Goal: Transaction & Acquisition: Purchase product/service

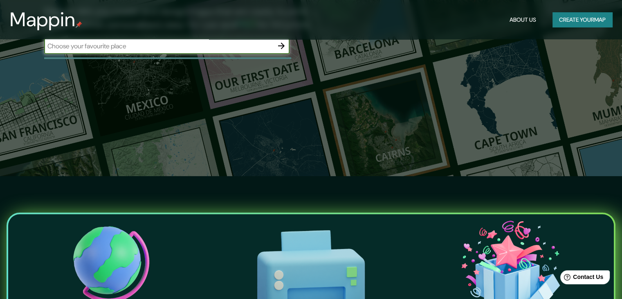
scroll to position [82, 0]
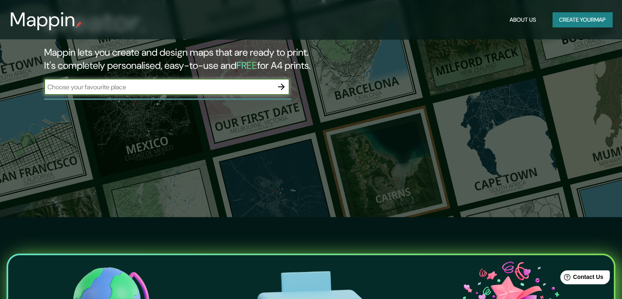
click at [140, 88] on input "text" at bounding box center [158, 86] width 229 height 9
type input "[GEOGRAPHIC_DATA]"
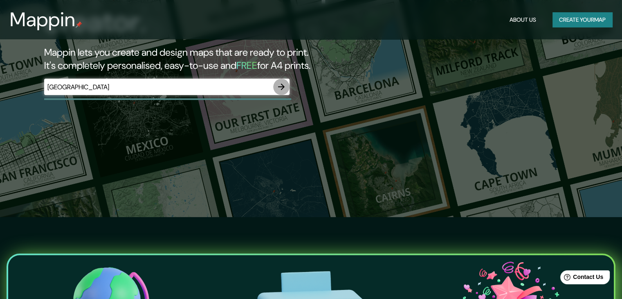
click at [285, 85] on icon "button" at bounding box center [282, 87] width 10 height 10
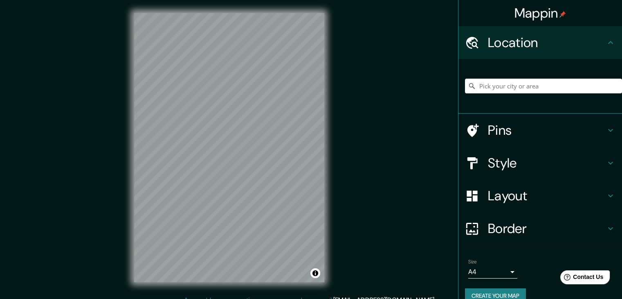
click at [498, 130] on h4 "Pins" at bounding box center [547, 130] width 118 height 16
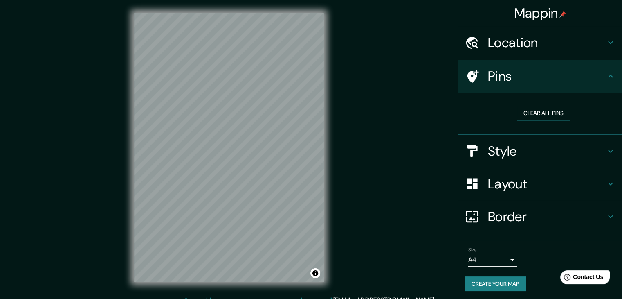
click at [488, 76] on h4 "Pins" at bounding box center [547, 76] width 118 height 16
click at [489, 43] on h4 "Location" at bounding box center [547, 42] width 118 height 16
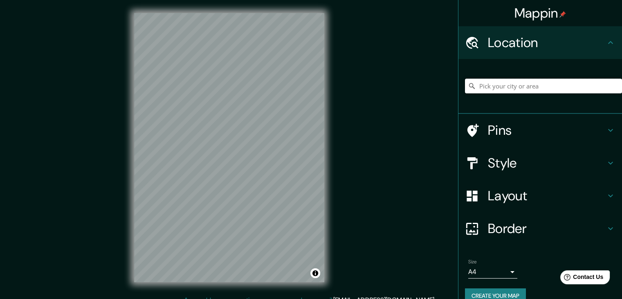
click at [495, 88] on input "Pick your city or area" at bounding box center [543, 86] width 157 height 15
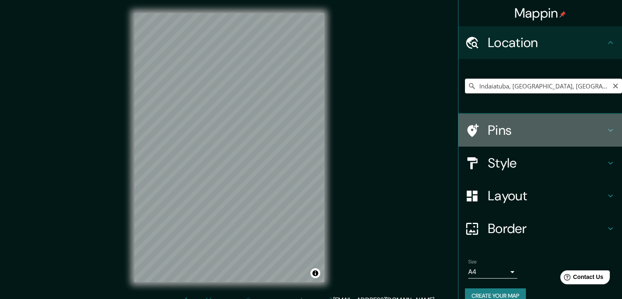
click at [496, 128] on h4 "Pins" at bounding box center [547, 130] width 118 height 16
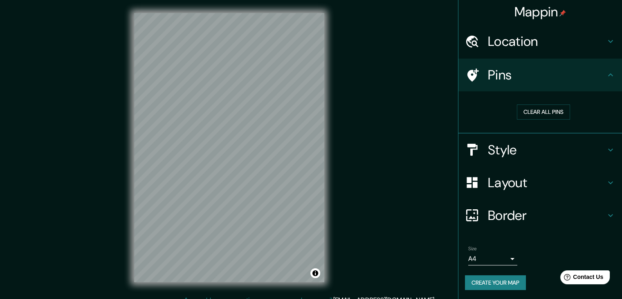
scroll to position [2, 0]
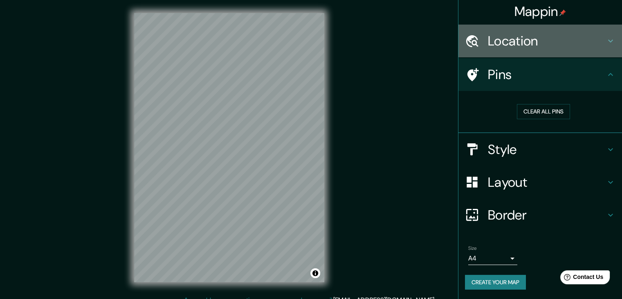
click at [500, 41] on h4 "Location" at bounding box center [547, 41] width 118 height 16
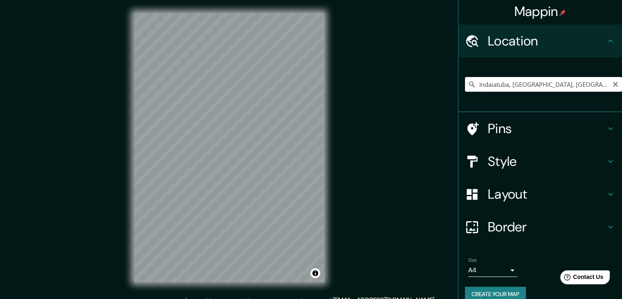
click at [512, 84] on input "Indaiatuba, [GEOGRAPHIC_DATA], [GEOGRAPHIC_DATA]" at bounding box center [543, 84] width 157 height 15
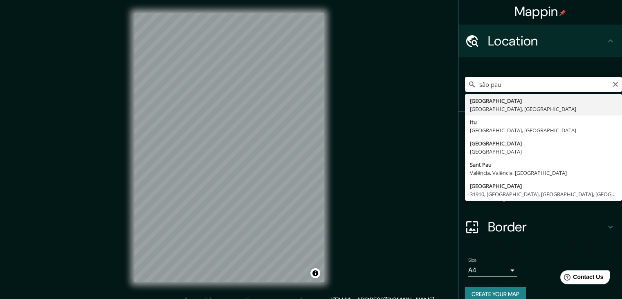
type input "[GEOGRAPHIC_DATA], [GEOGRAPHIC_DATA], [GEOGRAPHIC_DATA]"
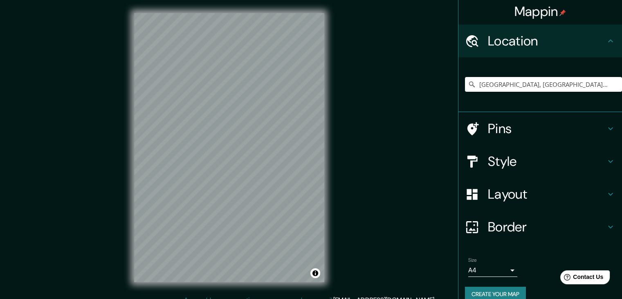
click at [512, 122] on h4 "Pins" at bounding box center [547, 128] width 118 height 16
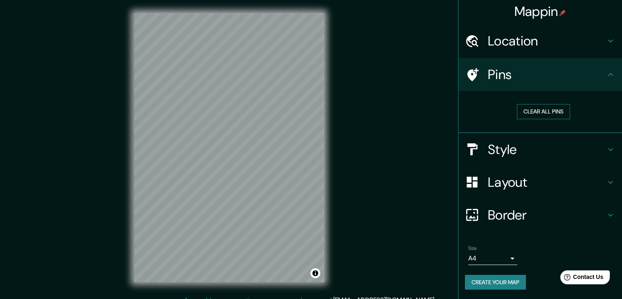
click at [525, 107] on button "Clear all pins" at bounding box center [543, 111] width 53 height 15
click at [521, 81] on h4 "Pins" at bounding box center [547, 74] width 118 height 16
click at [496, 78] on h4 "Pins" at bounding box center [547, 74] width 118 height 16
click at [468, 76] on icon at bounding box center [473, 74] width 11 height 13
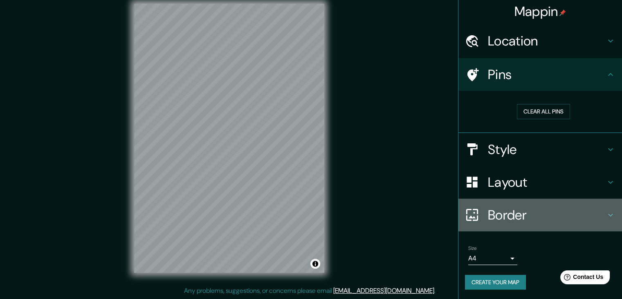
click at [506, 217] on h4 "Border" at bounding box center [547, 215] width 118 height 16
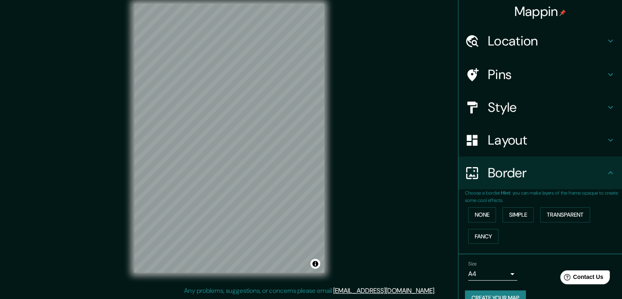
click at [514, 140] on h4 "Layout" at bounding box center [547, 140] width 118 height 16
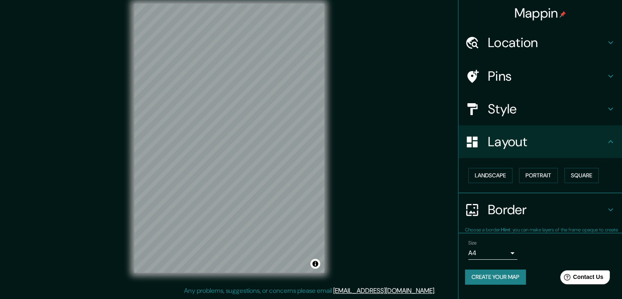
scroll to position [0, 0]
